Goal: Information Seeking & Learning: Check status

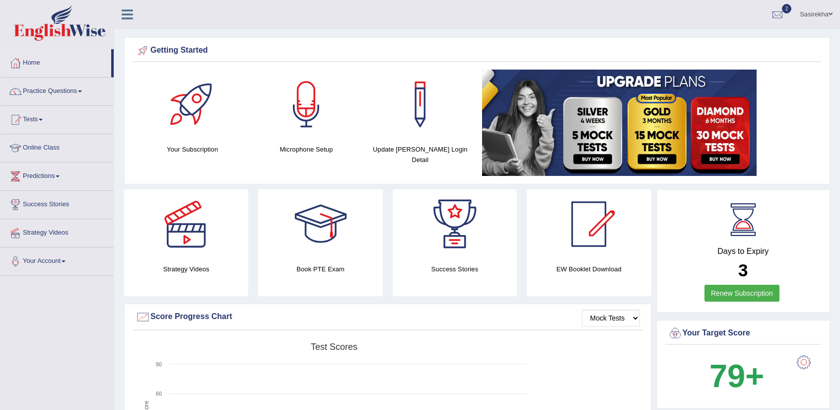
click at [48, 124] on link "Tests" at bounding box center [56, 118] width 113 height 25
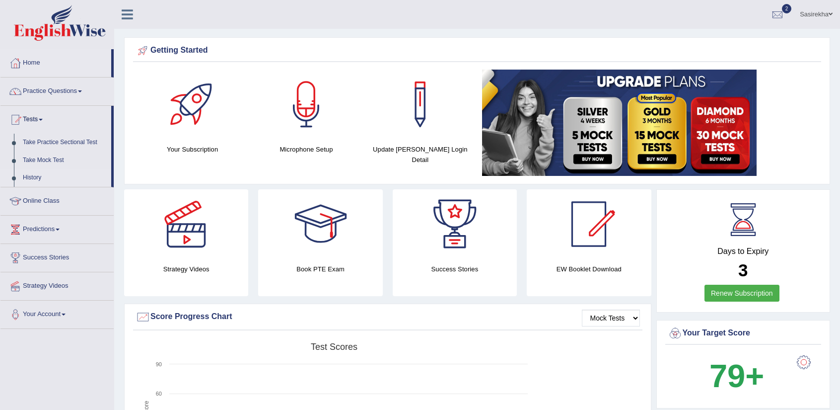
click at [32, 177] on link "History" at bounding box center [64, 178] width 93 height 18
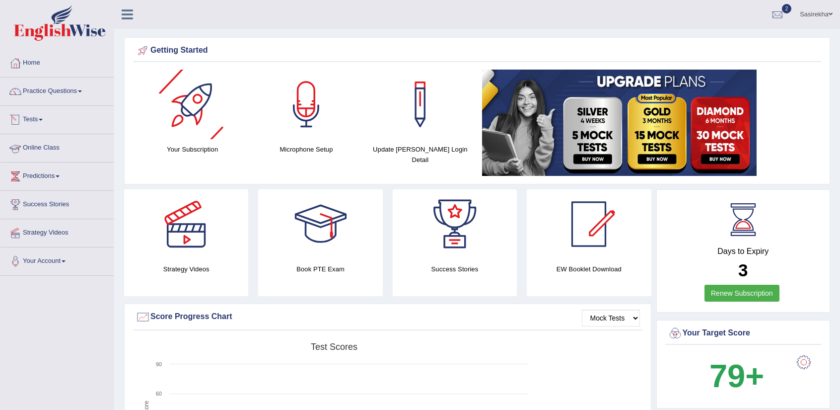
click at [66, 116] on link "Tests" at bounding box center [56, 118] width 113 height 25
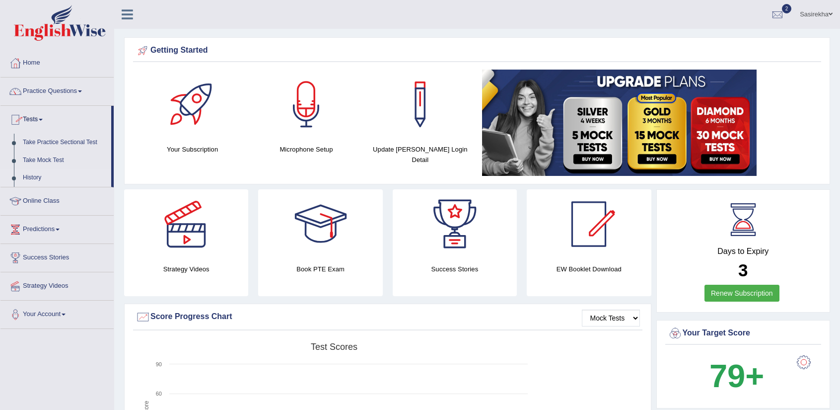
click at [35, 182] on link "History" at bounding box center [64, 178] width 93 height 18
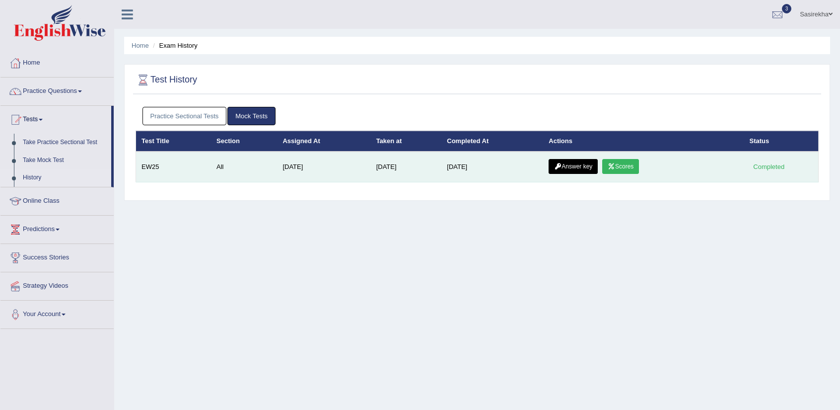
click at [629, 165] on link "Scores" at bounding box center [620, 166] width 37 height 15
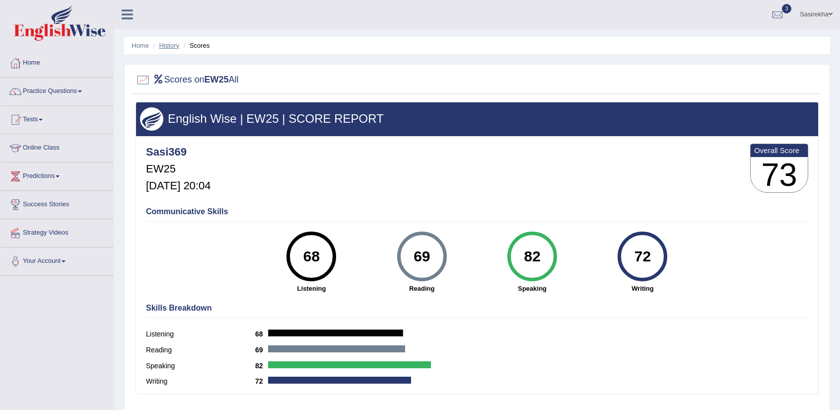
click at [168, 42] on link "History" at bounding box center [169, 45] width 20 height 7
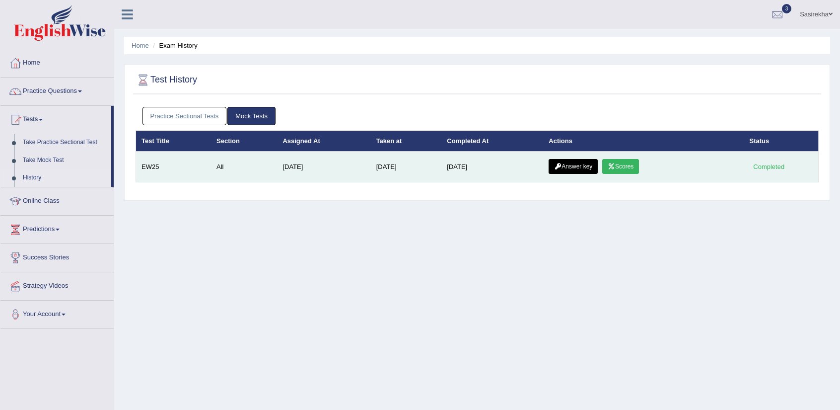
click at [590, 162] on link "Answer key" at bounding box center [573, 166] width 49 height 15
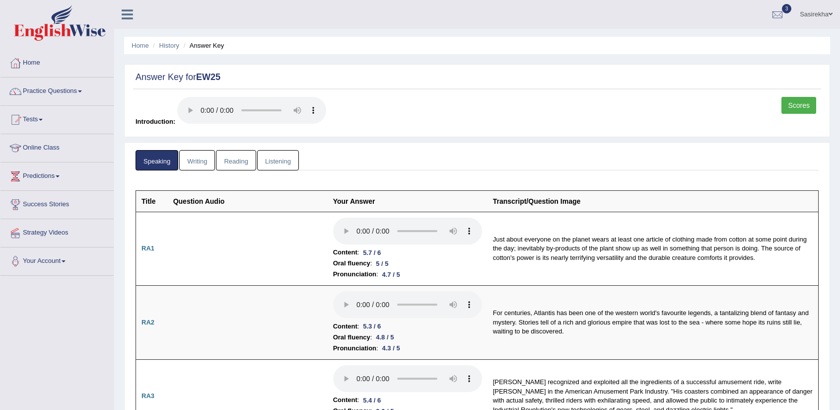
click at [806, 102] on link "Scores" at bounding box center [799, 105] width 35 height 17
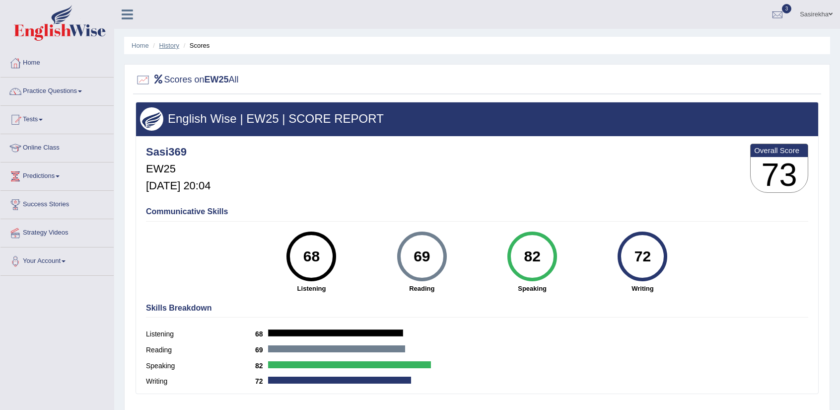
click at [169, 46] on link "History" at bounding box center [169, 45] width 20 height 7
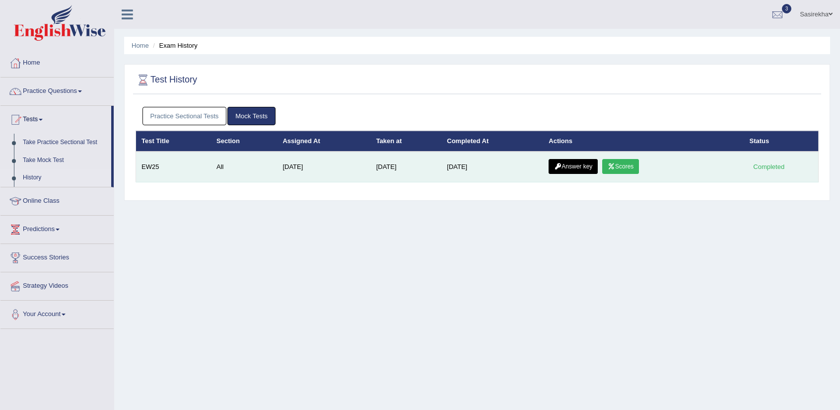
click at [587, 164] on link "Answer key" at bounding box center [573, 166] width 49 height 15
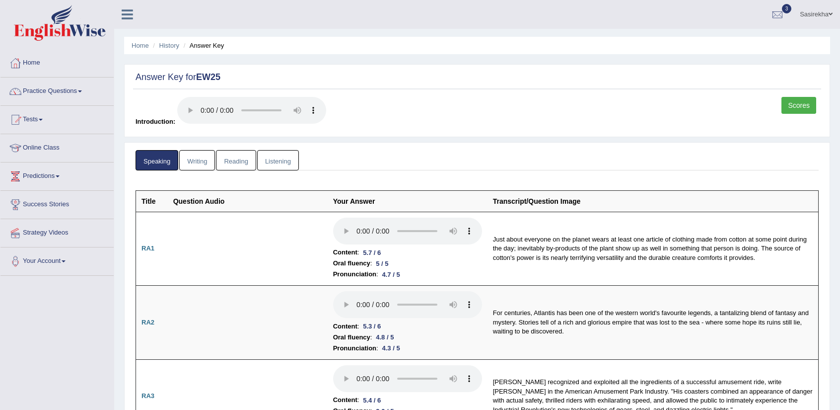
click at [191, 155] on link "Writing" at bounding box center [197, 160] width 36 height 20
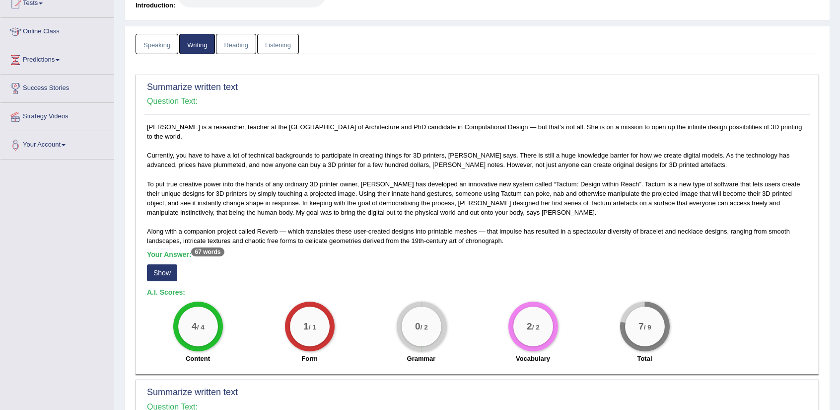
scroll to position [123, 0]
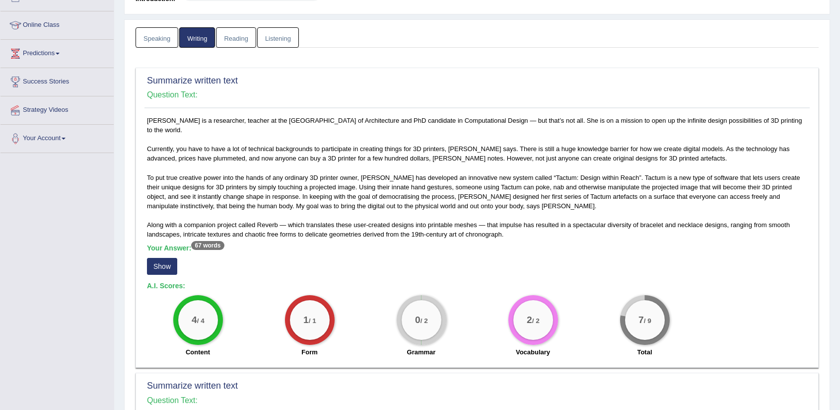
click at [167, 263] on button "Show" at bounding box center [162, 266] width 30 height 17
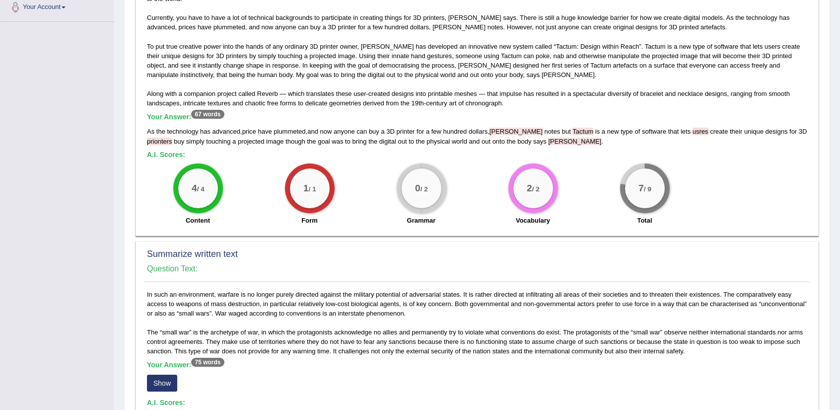
scroll to position [254, 0]
drag, startPoint x: 403, startPoint y: 24, endPoint x: 443, endPoint y: 29, distance: 40.6
click at [443, 29] on div "Madeline Gannon is a researcher, teacher at the Carnegie Mellon University Scho…" at bounding box center [477, 107] width 665 height 246
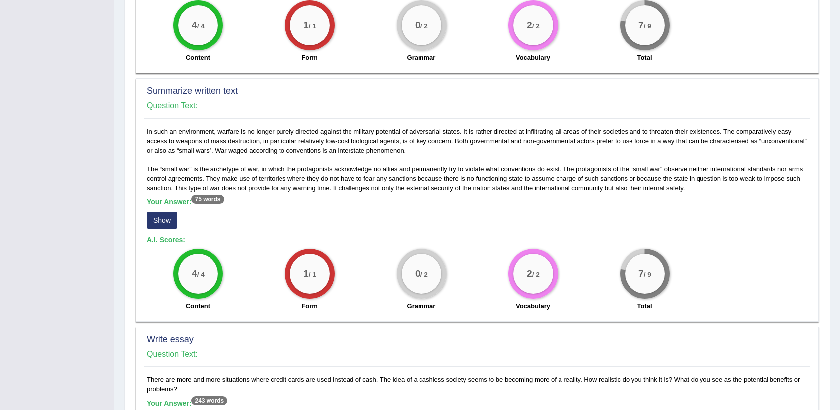
scroll to position [416, 0]
click at [169, 218] on button "Show" at bounding box center [162, 220] width 30 height 17
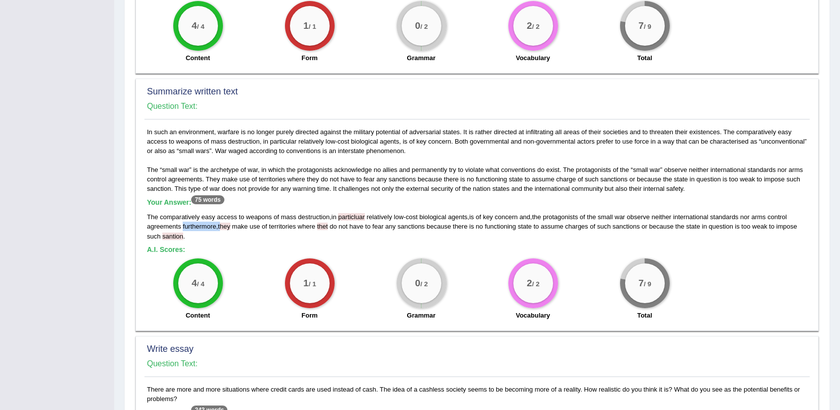
drag, startPoint x: 183, startPoint y: 227, endPoint x: 218, endPoint y: 226, distance: 35.8
click at [218, 226] on div "The comparatively easy access to weapons of mass destruction , in particluar re…" at bounding box center [477, 226] width 660 height 28
click at [221, 240] on div "In such an environment, warfare is no longer purely directed against the milita…" at bounding box center [477, 226] width 665 height 199
click at [218, 227] on span "they" at bounding box center [224, 225] width 12 height 7
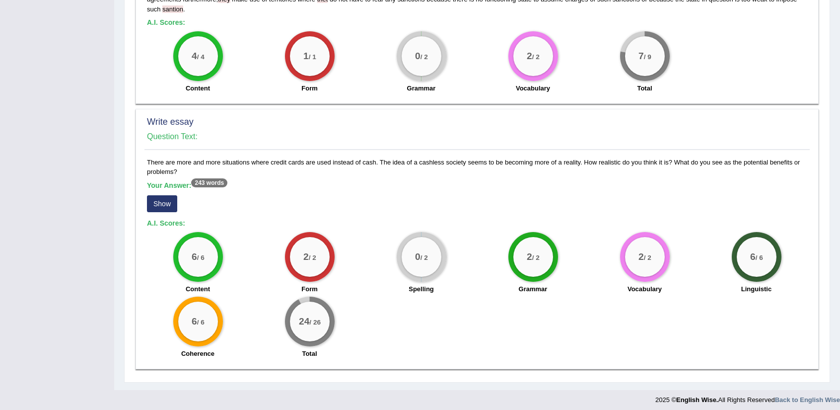
scroll to position [647, 0]
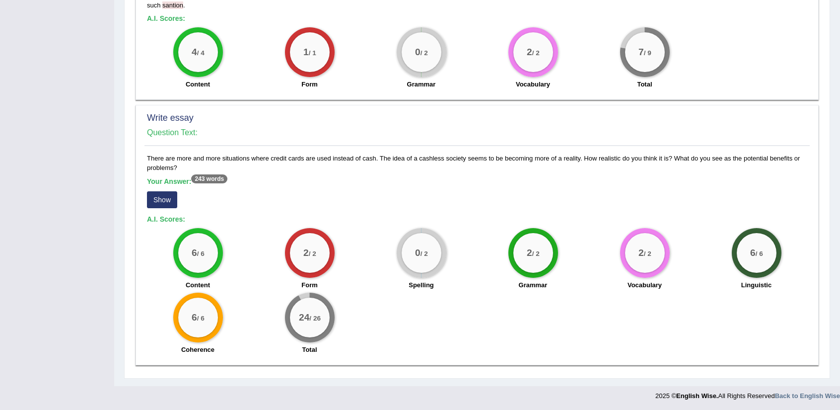
click at [161, 206] on button "Show" at bounding box center [162, 199] width 30 height 17
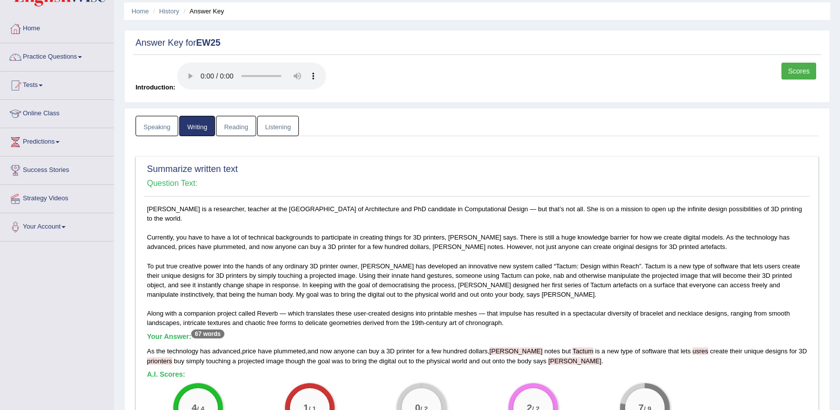
scroll to position [0, 0]
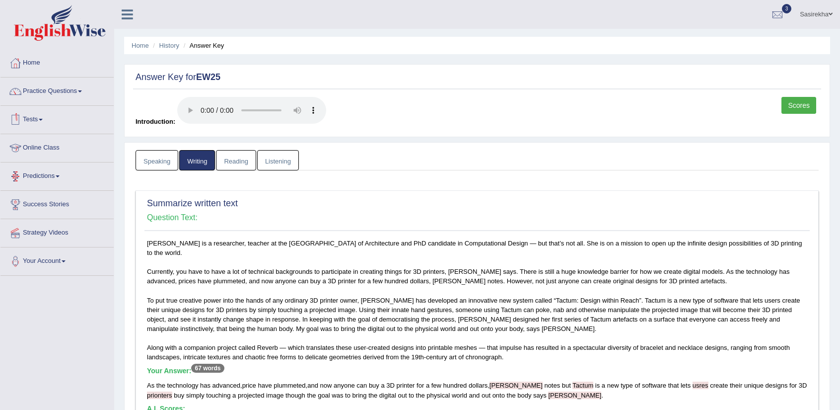
click at [280, 162] on link "Listening" at bounding box center [278, 160] width 42 height 20
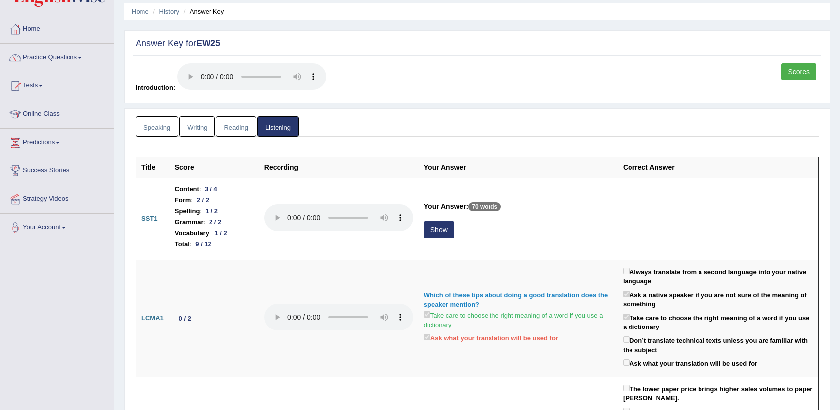
scroll to position [35, 0]
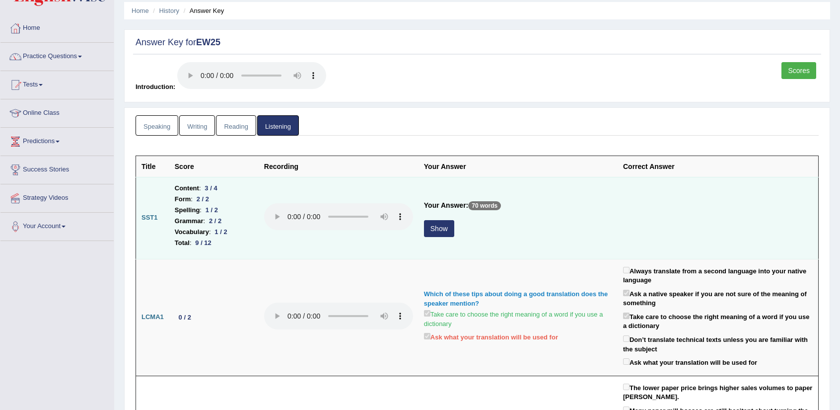
click at [440, 226] on button "Show" at bounding box center [439, 228] width 30 height 17
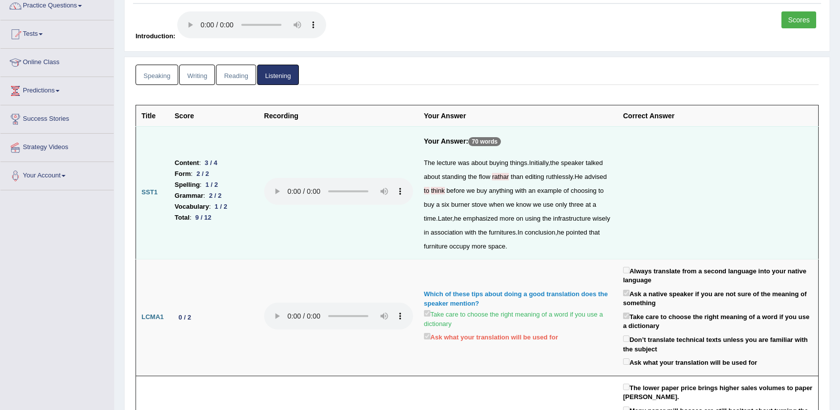
scroll to position [0, 0]
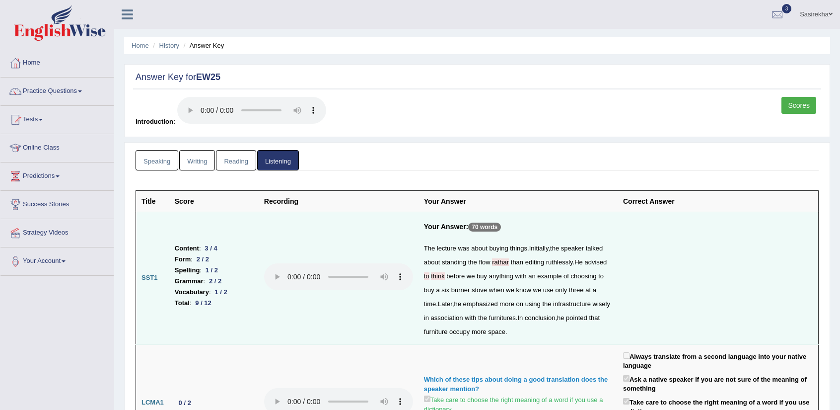
click at [164, 163] on link "Speaking" at bounding box center [157, 160] width 43 height 20
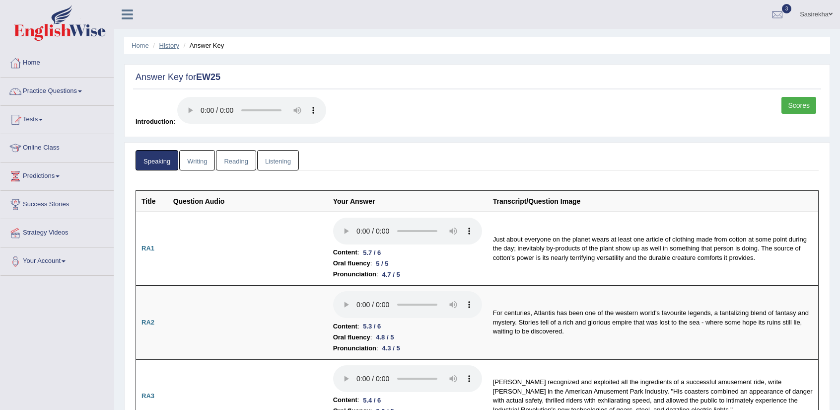
click at [178, 49] on link "History" at bounding box center [169, 45] width 20 height 7
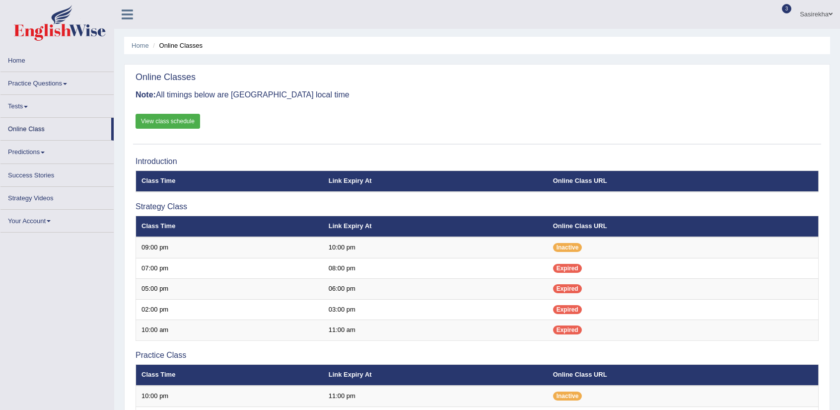
click at [51, 112] on link "Tests" at bounding box center [56, 104] width 113 height 19
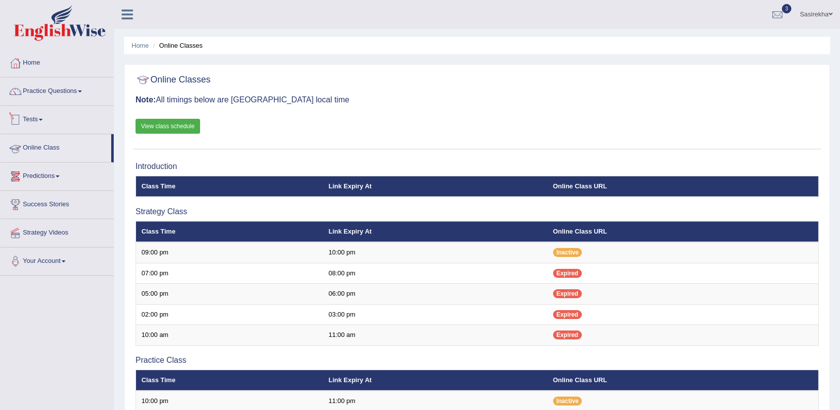
click at [47, 119] on link "Tests" at bounding box center [56, 118] width 113 height 25
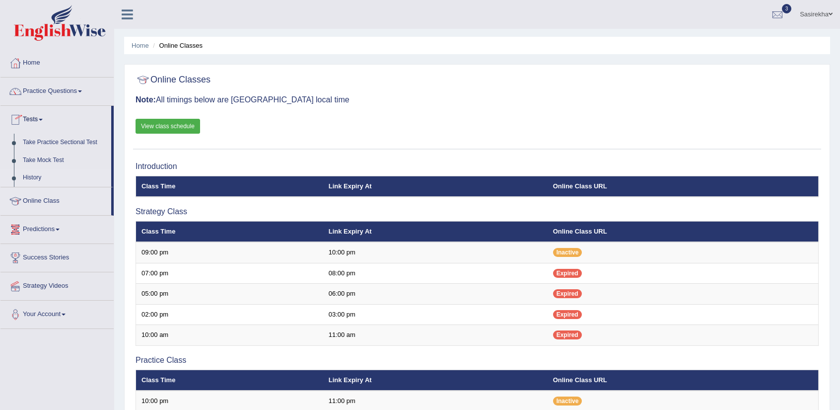
click at [41, 176] on link "History" at bounding box center [64, 178] width 93 height 18
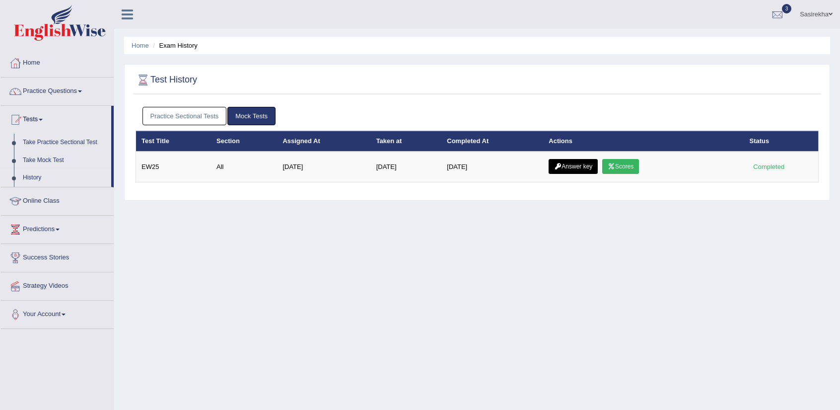
click at [54, 120] on link "Tests" at bounding box center [55, 118] width 111 height 25
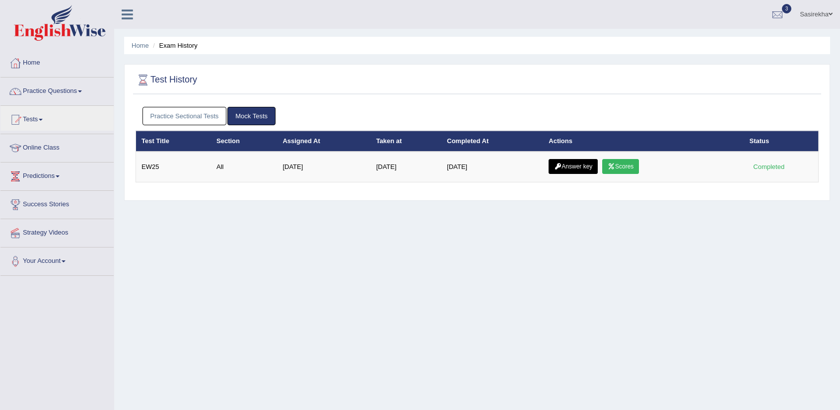
click at [54, 120] on link "Tests" at bounding box center [56, 118] width 113 height 25
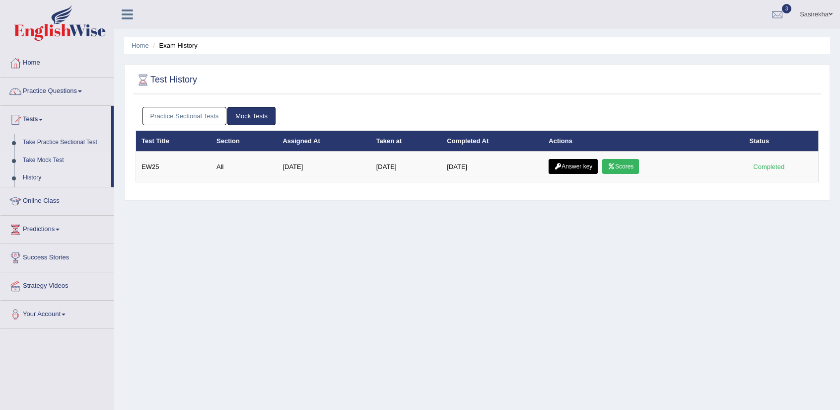
click at [58, 159] on link "Take Mock Test" at bounding box center [64, 160] width 93 height 18
